Goal: Information Seeking & Learning: Learn about a topic

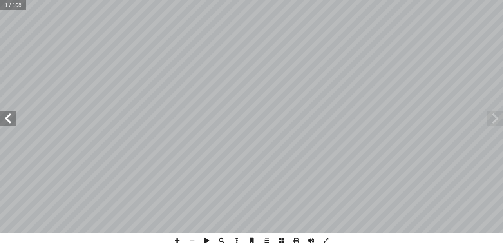
click at [3, 115] on span at bounding box center [8, 119] width 16 height 16
click at [4, 116] on span at bounding box center [8, 119] width 16 height 16
click at [9, 116] on span at bounding box center [8, 119] width 16 height 16
click at [8, 116] on span at bounding box center [8, 119] width 16 height 16
click at [13, 119] on span at bounding box center [8, 119] width 16 height 16
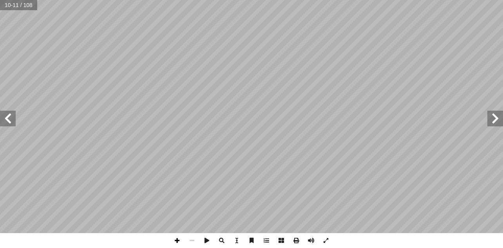
click at [178, 242] on span at bounding box center [177, 240] width 15 height 15
click at [411, 71] on html "الصفحة الرئيسية الصف الأول الصف الثاني الصف الثالث الصف الرابع الصف الخامس الصف…" at bounding box center [251, 35] width 503 height 71
click at [394, 234] on div "6 َ ر َ ق َ الب َ و َ ل ِ ب ِ إ : ال� َ عام ْ ن أ ال� . َ ز ْ ع َ الم َ و َ ن ْ…" at bounding box center [251, 124] width 503 height 248
click at [7, 7] on input "text" at bounding box center [13, 5] width 26 height 10
type input "*"
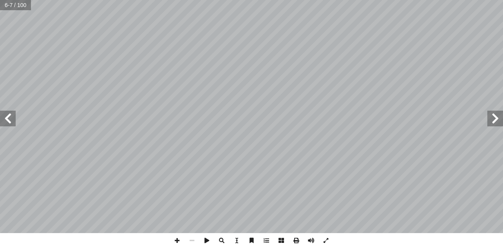
click at [496, 122] on span at bounding box center [496, 119] width 16 height 16
click at [13, 118] on span at bounding box center [8, 119] width 16 height 16
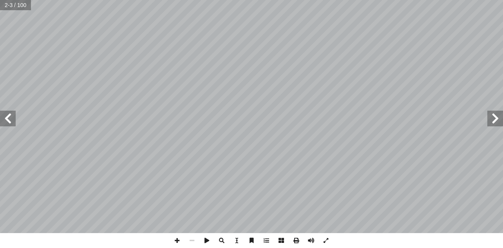
click at [13, 118] on span at bounding box center [8, 119] width 16 height 16
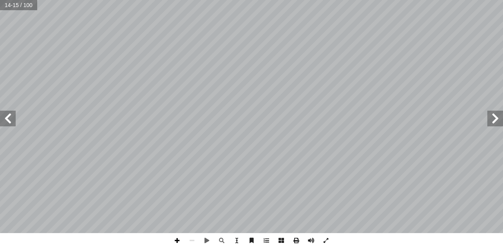
click at [178, 238] on span at bounding box center [177, 240] width 15 height 15
click at [493, 119] on span at bounding box center [496, 119] width 16 height 16
click at [503, 71] on html "الصفحة الرئيسية الصف الأول الصف الثاني الصف الثالث الصف الرابع الصف الخامس الصف…" at bounding box center [251, 35] width 503 height 71
click at [11, 118] on span at bounding box center [8, 119] width 16 height 16
